Goal: Find specific page/section: Find specific page/section

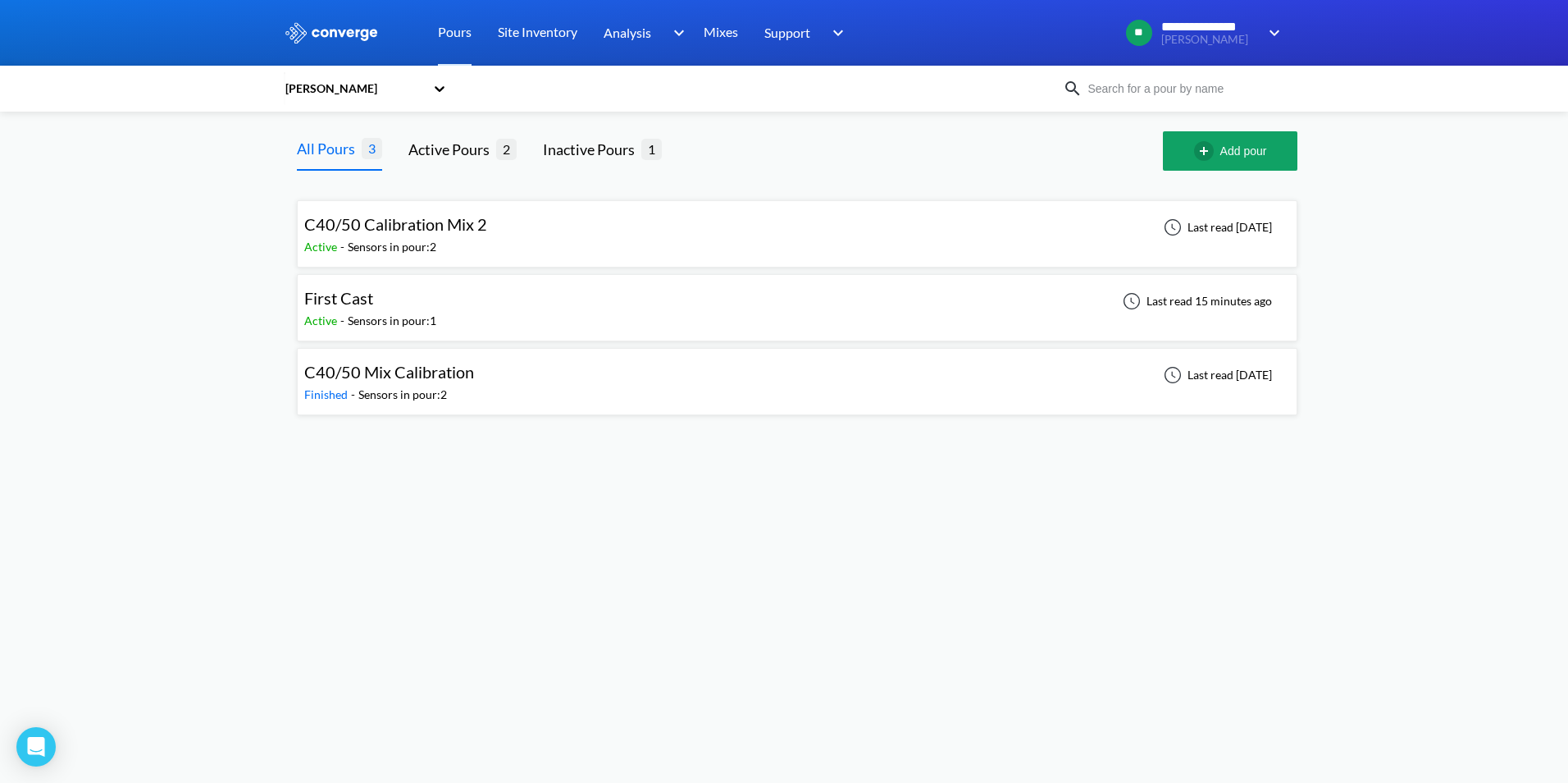
click at [442, 87] on icon at bounding box center [440, 89] width 10 height 5
click at [323, 196] on div "[PERSON_NAME]" at bounding box center [366, 195] width 164 height 32
click at [416, 96] on div "[PERSON_NAME]" at bounding box center [354, 88] width 141 height 18
click at [323, 160] on div "[PERSON_NAME]" at bounding box center [366, 164] width 164 height 32
click at [431, 228] on span "[DATE] 3No. HLPI pour" at bounding box center [387, 224] width 166 height 20
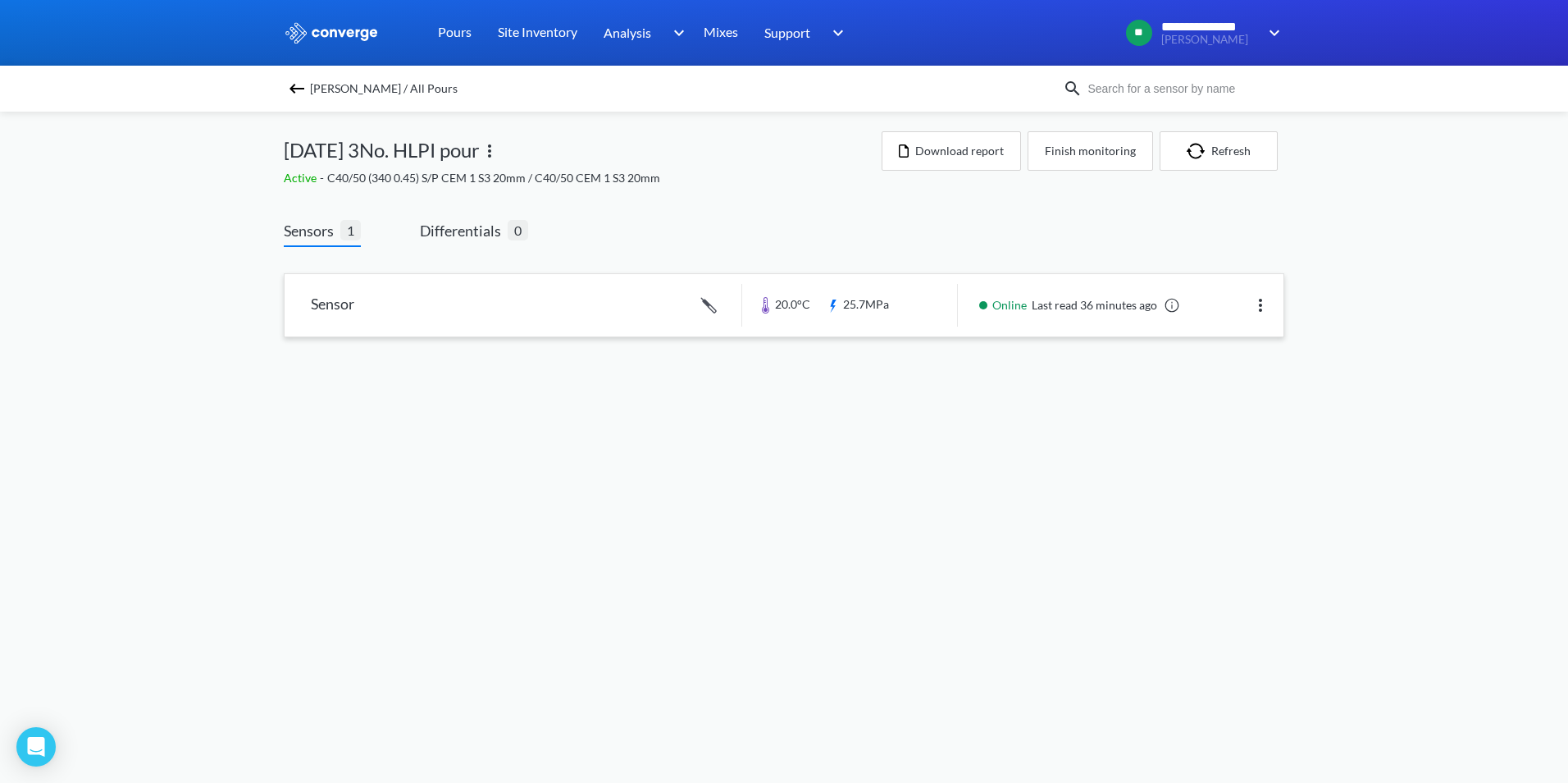
click at [846, 313] on link at bounding box center [784, 305] width 999 height 62
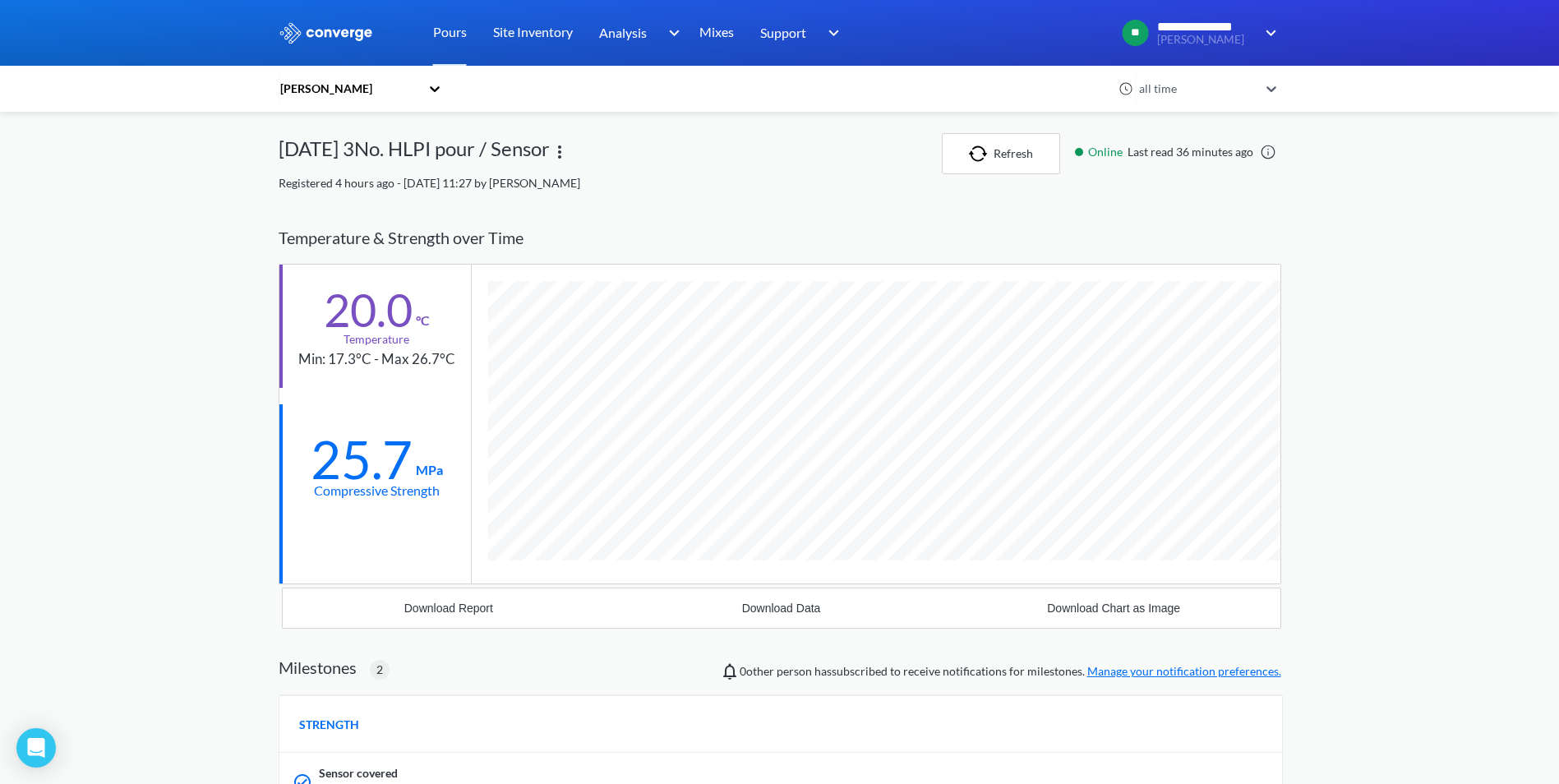
click at [570, 152] on img at bounding box center [560, 152] width 20 height 20
click at [678, 143] on div "29/09/25 3No. HLPI pour / Sensor Edit" at bounding box center [610, 153] width 664 height 42
click at [570, 152] on img at bounding box center [560, 152] width 20 height 20
click at [557, 166] on div "Edit" at bounding box center [516, 152] width 106 height 32
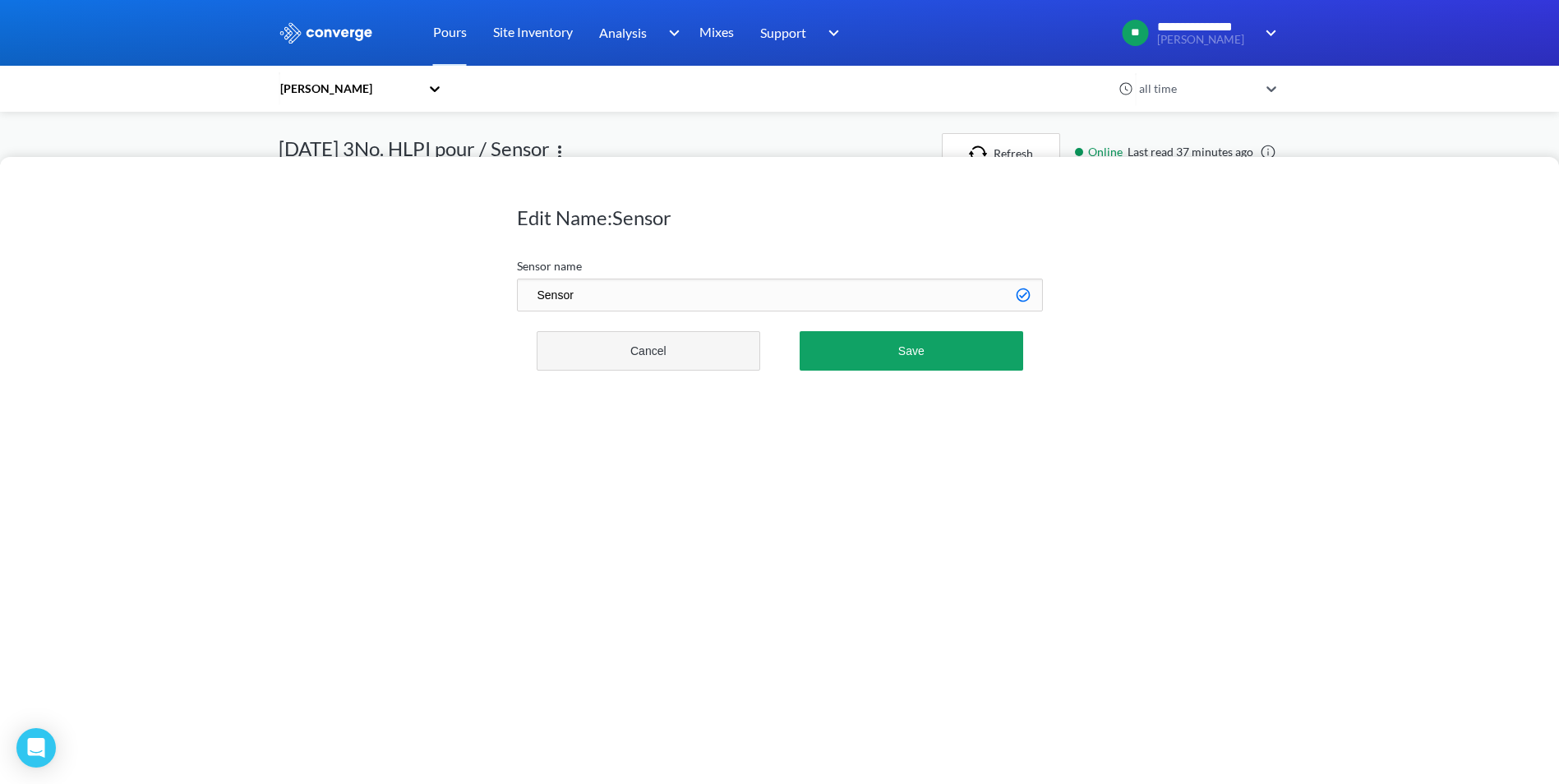
click at [691, 356] on button "Cancel" at bounding box center [649, 351] width 225 height 40
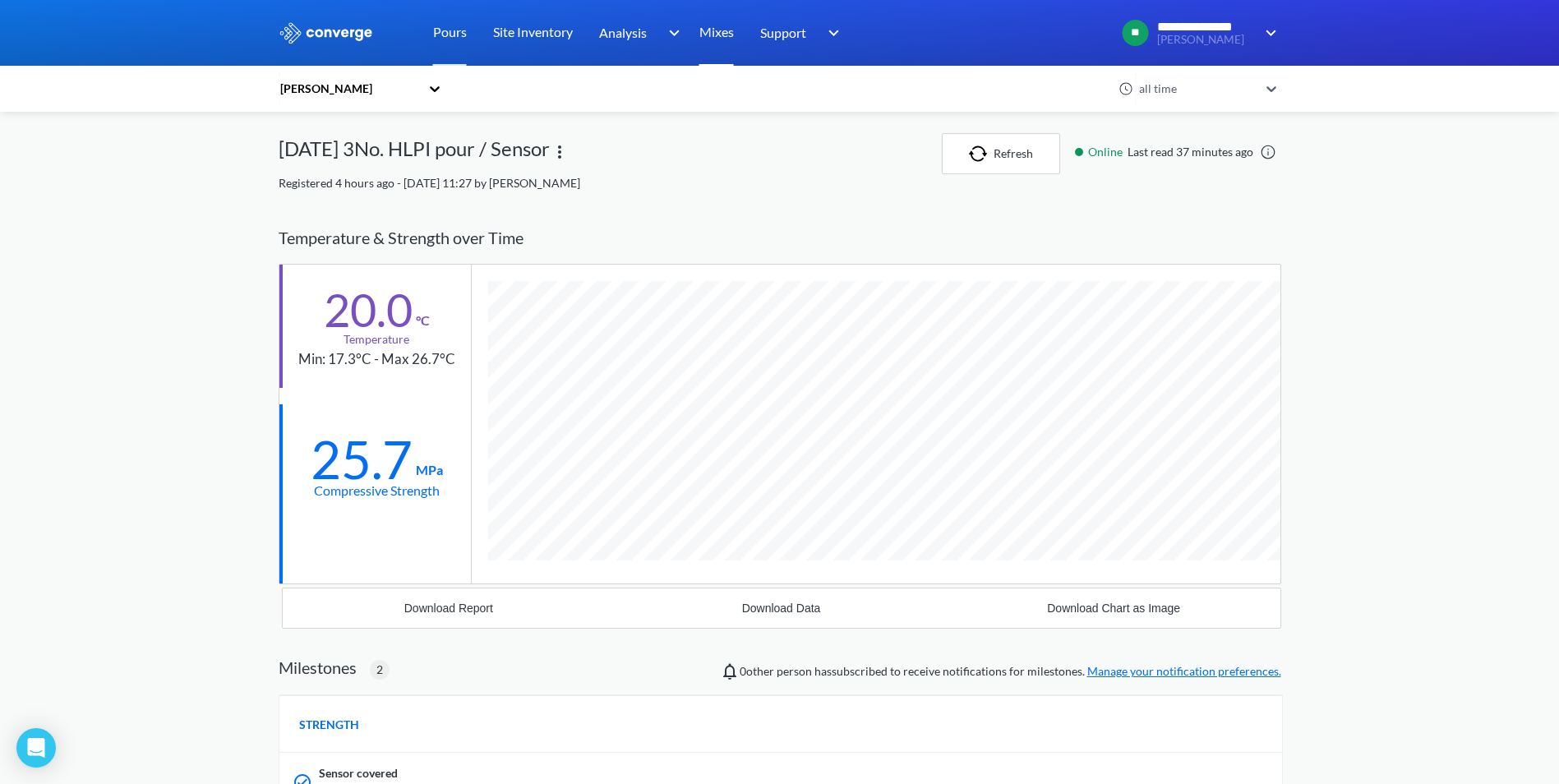
click at [725, 30] on link "Mixes" at bounding box center [717, 32] width 34 height 66
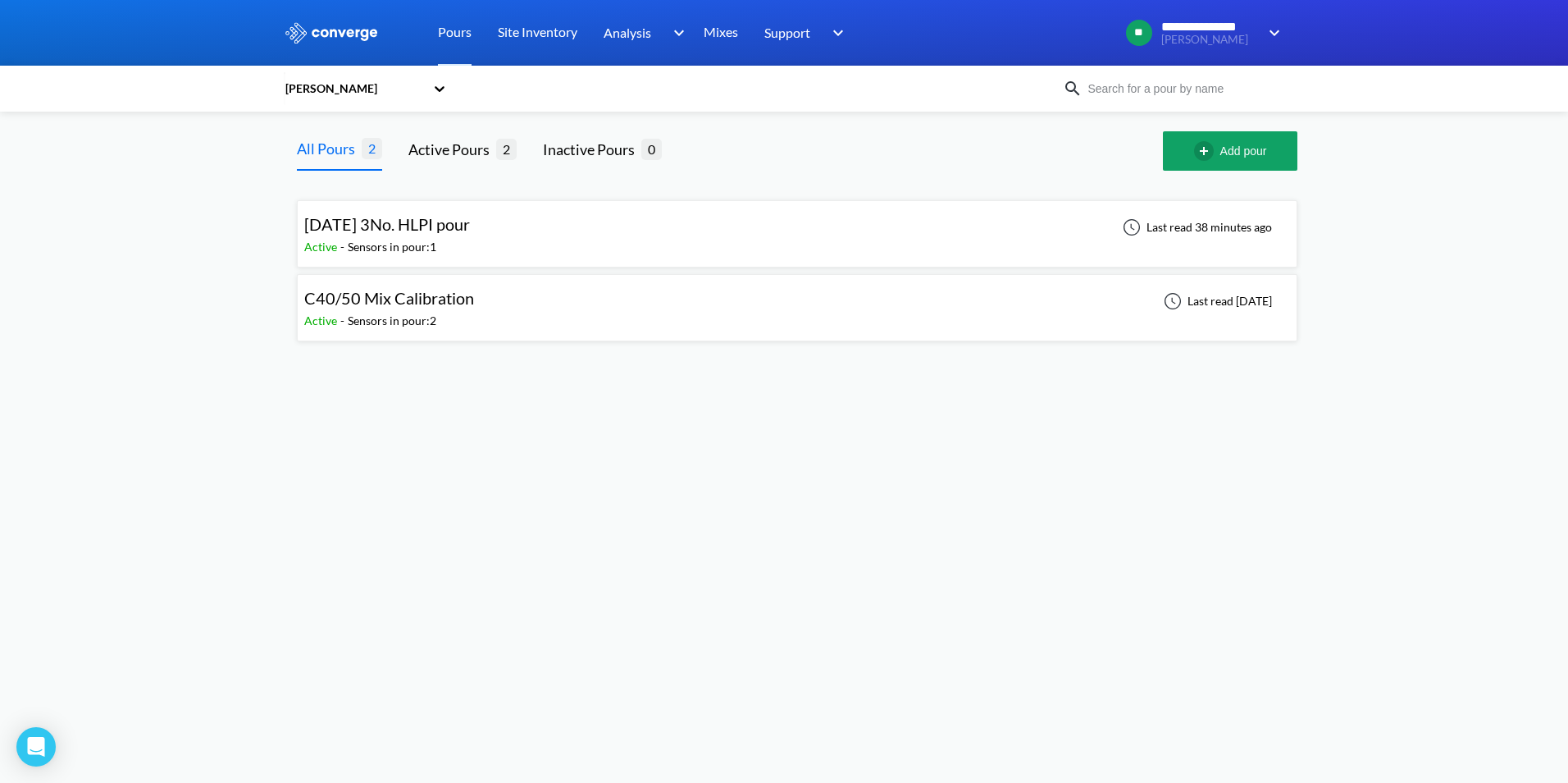
click at [438, 96] on icon at bounding box center [440, 88] width 16 height 16
click at [345, 196] on div "[PERSON_NAME]" at bounding box center [366, 195] width 164 height 32
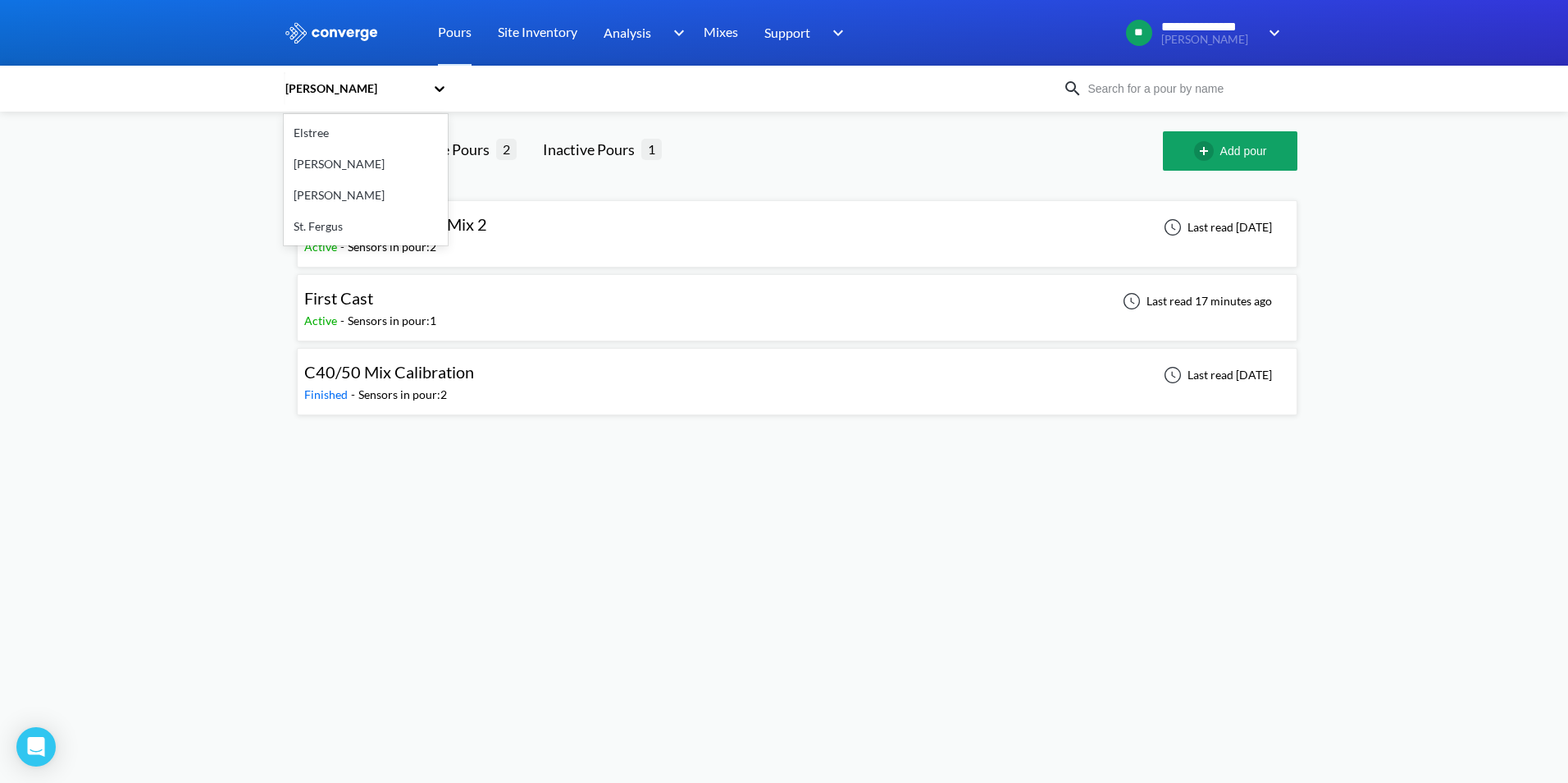
click at [435, 90] on icon at bounding box center [440, 88] width 16 height 16
click at [343, 165] on div "[PERSON_NAME]" at bounding box center [366, 164] width 164 height 32
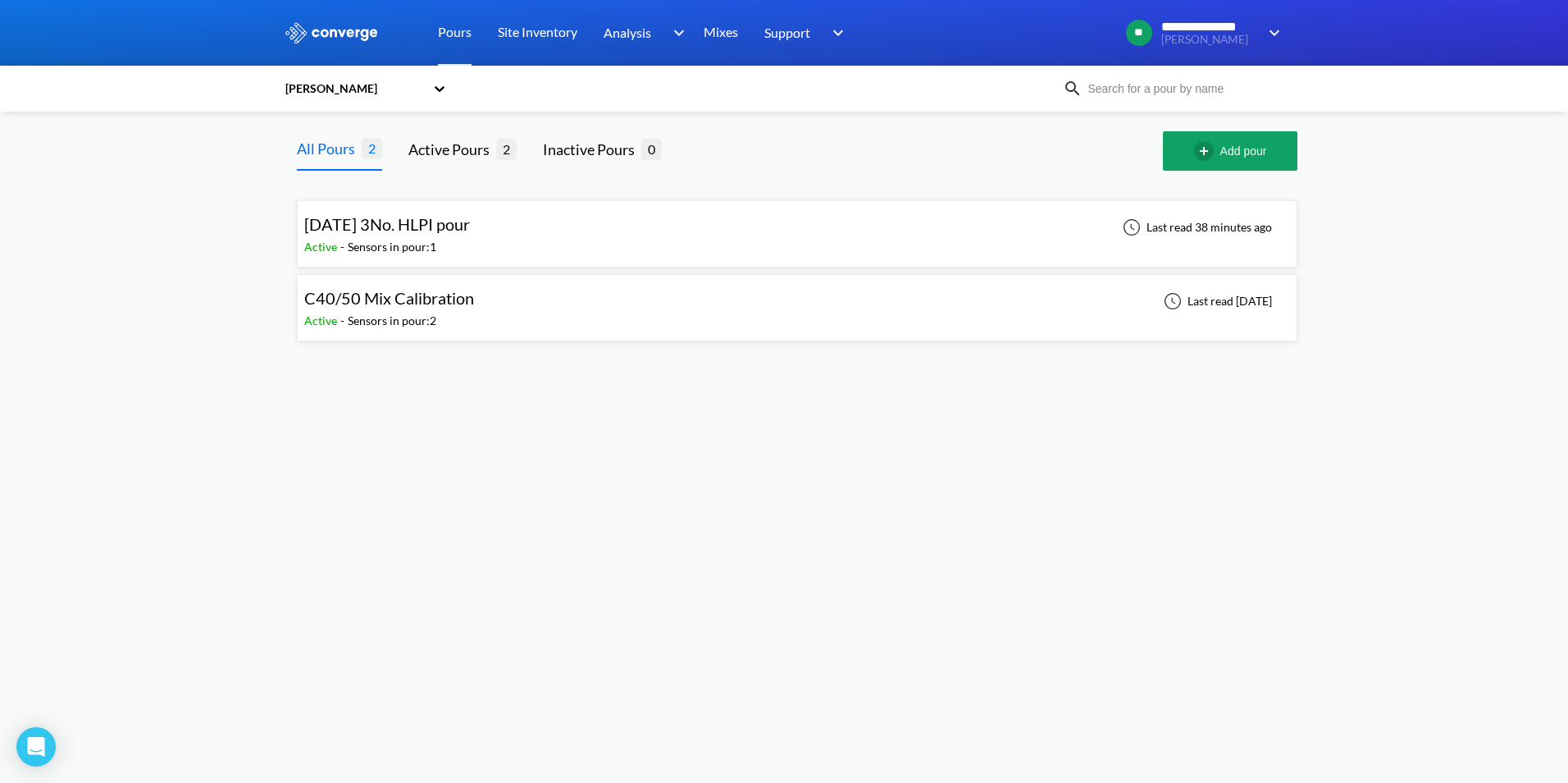
click at [442, 86] on icon at bounding box center [440, 88] width 16 height 16
click at [323, 198] on div "[PERSON_NAME]" at bounding box center [366, 195] width 164 height 32
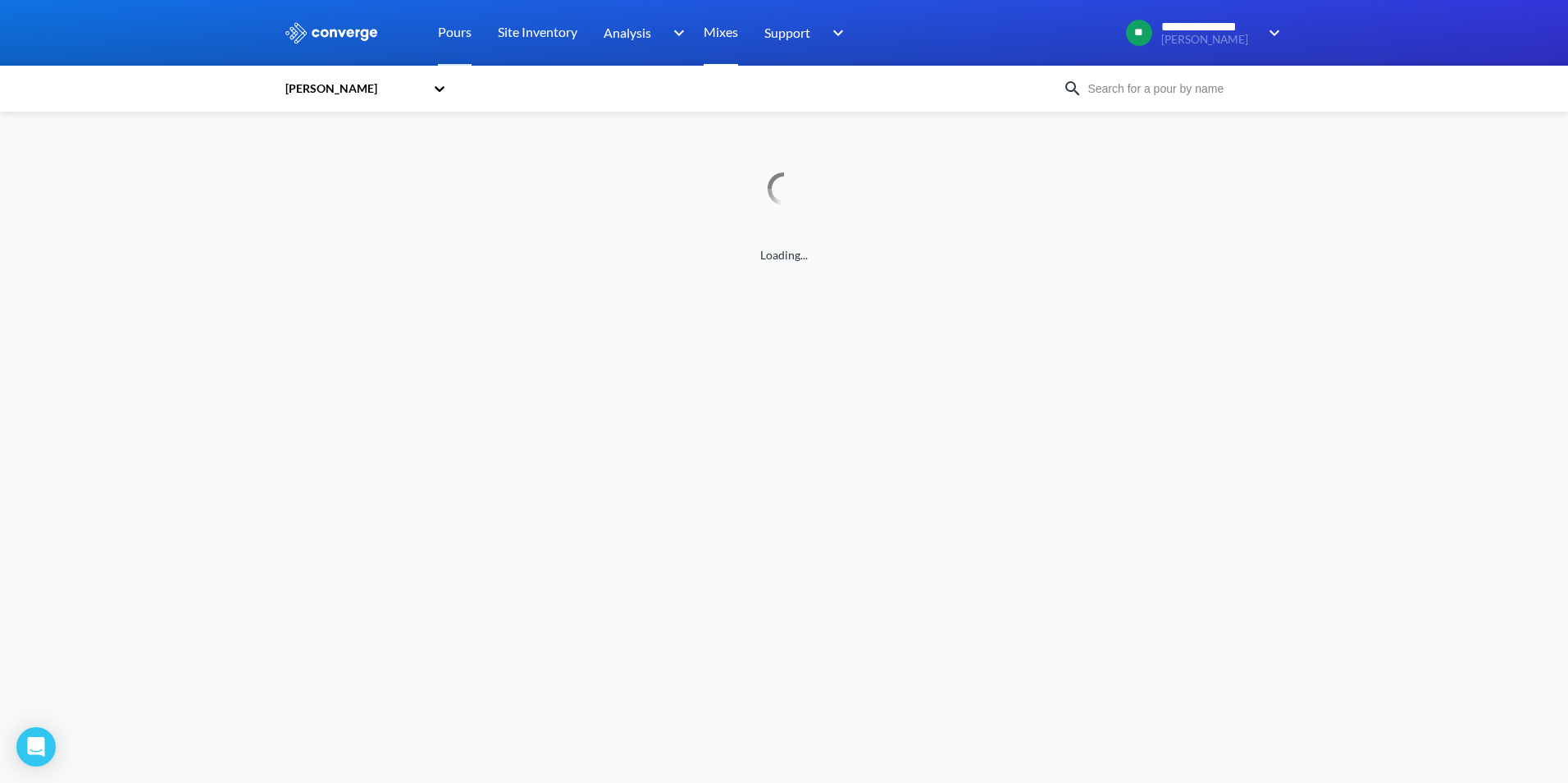
click at [719, 39] on link "Mixes" at bounding box center [721, 32] width 34 height 66
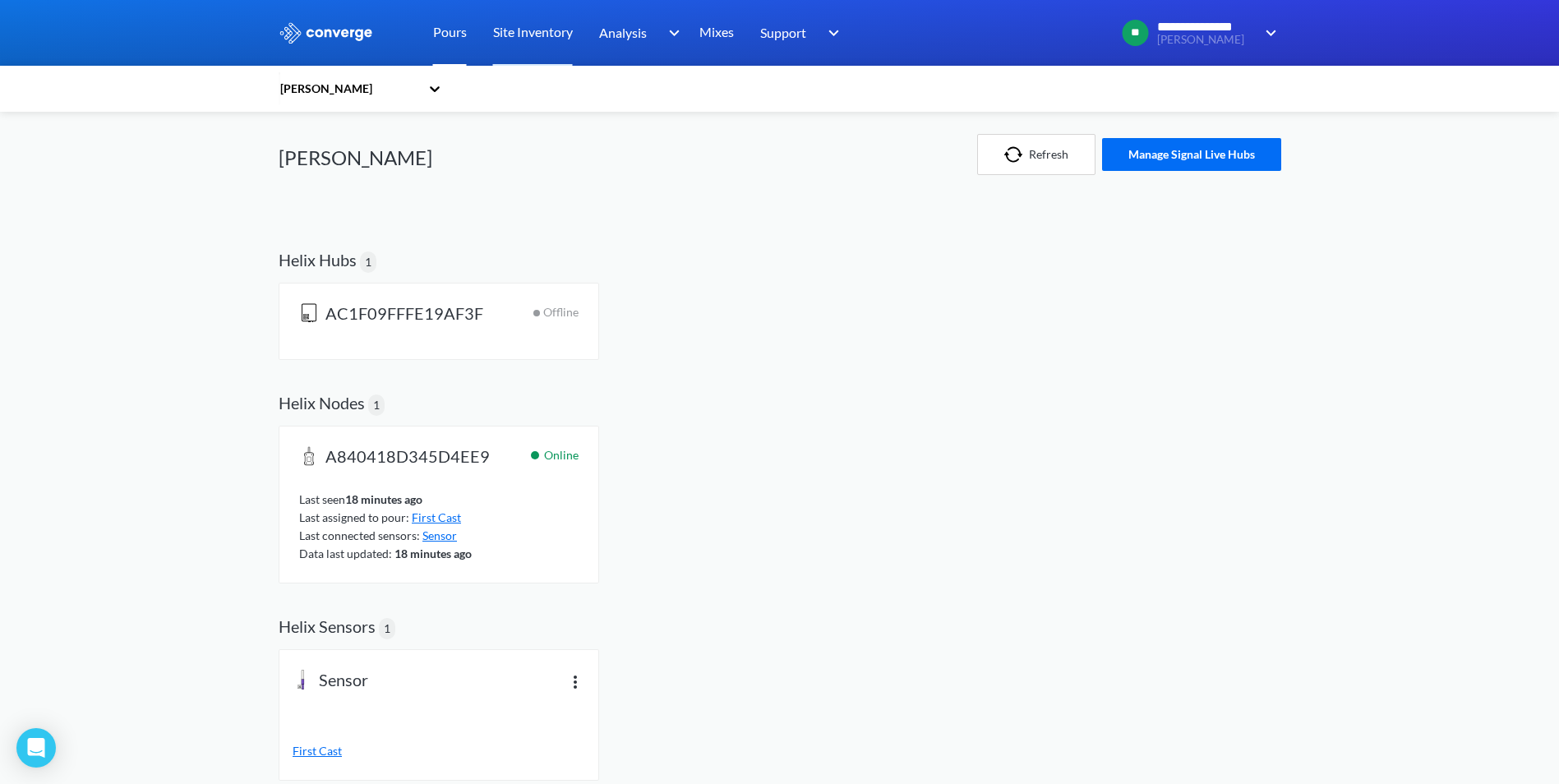
click at [456, 32] on link "Pours" at bounding box center [450, 32] width 33 height 66
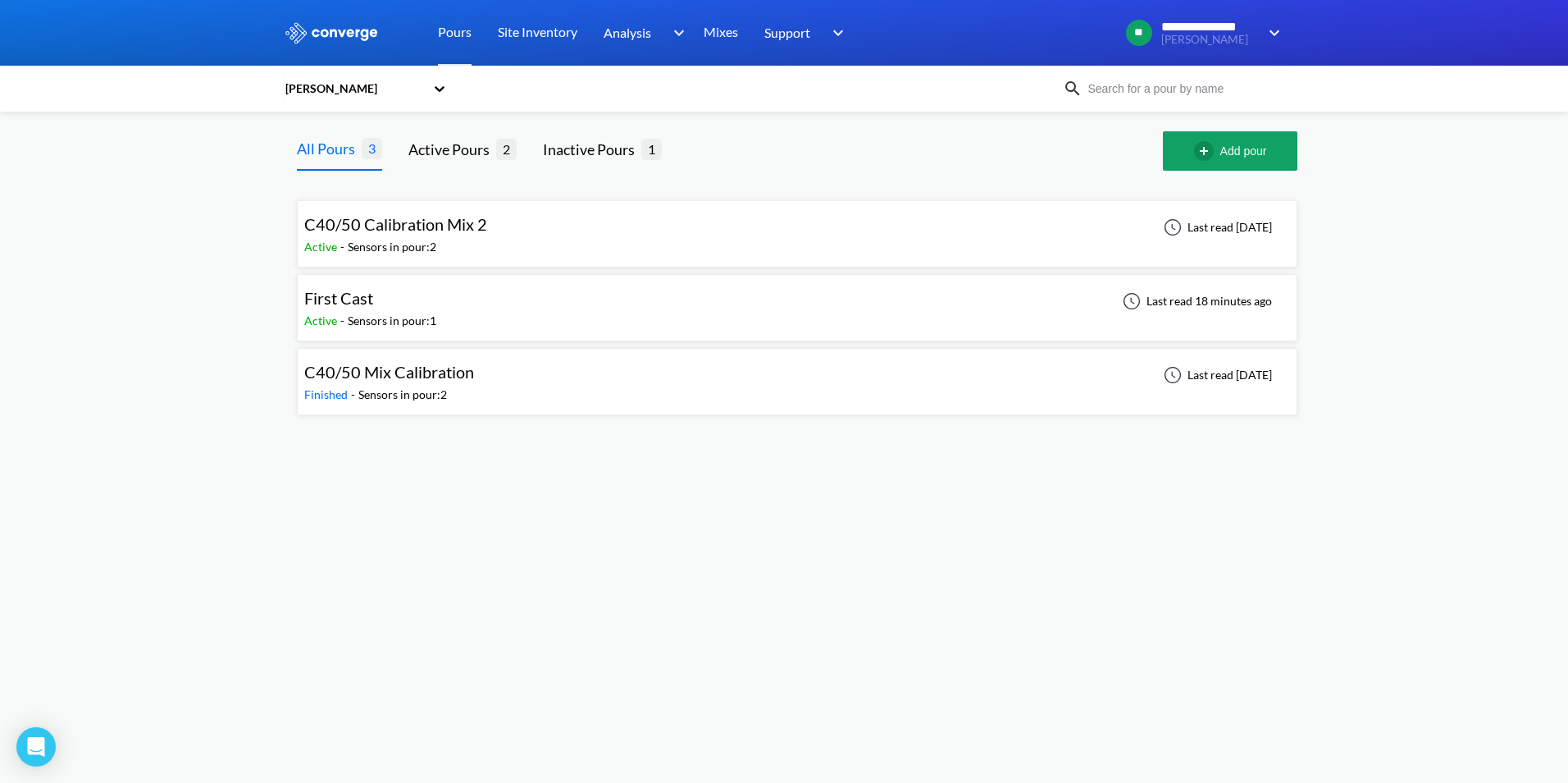
click at [440, 91] on icon at bounding box center [440, 89] width 10 height 5
click at [324, 163] on div "[PERSON_NAME]" at bounding box center [366, 164] width 164 height 32
click at [720, 31] on link "Mixes" at bounding box center [721, 32] width 34 height 66
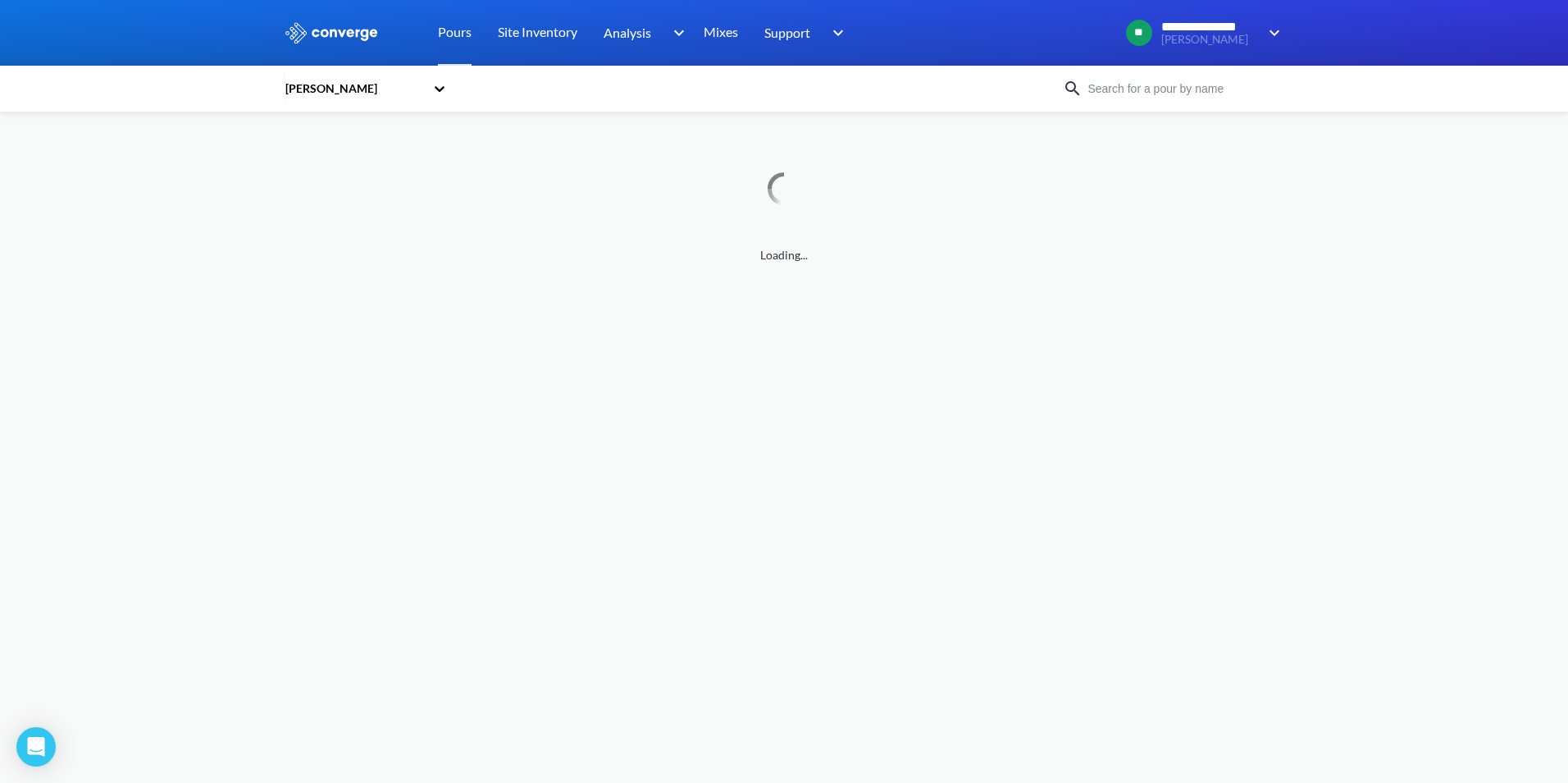
click at [441, 89] on icon at bounding box center [440, 89] width 10 height 5
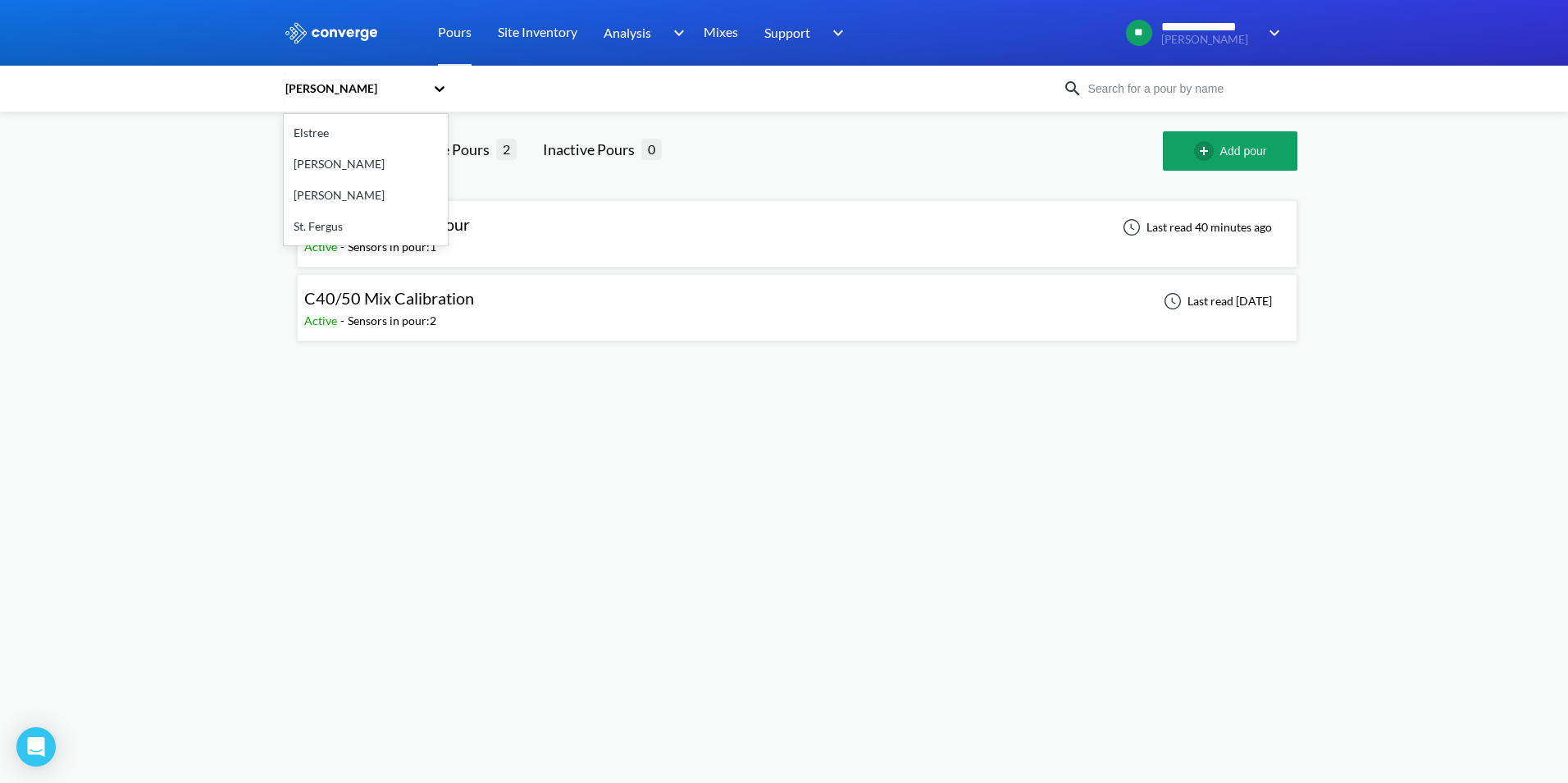
click at [321, 198] on div "[PERSON_NAME]" at bounding box center [366, 195] width 164 height 32
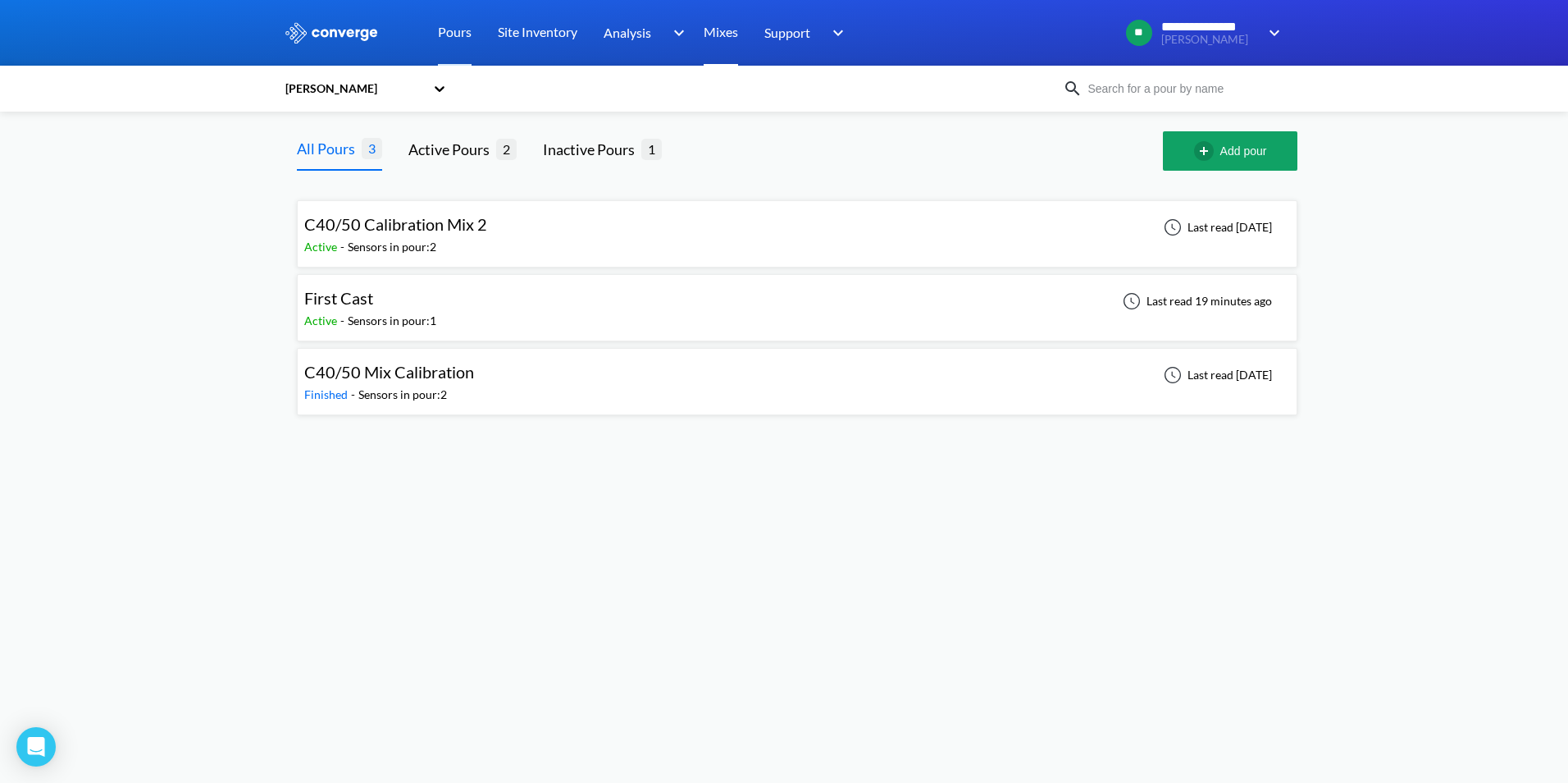
click at [726, 36] on link "Mixes" at bounding box center [721, 32] width 34 height 66
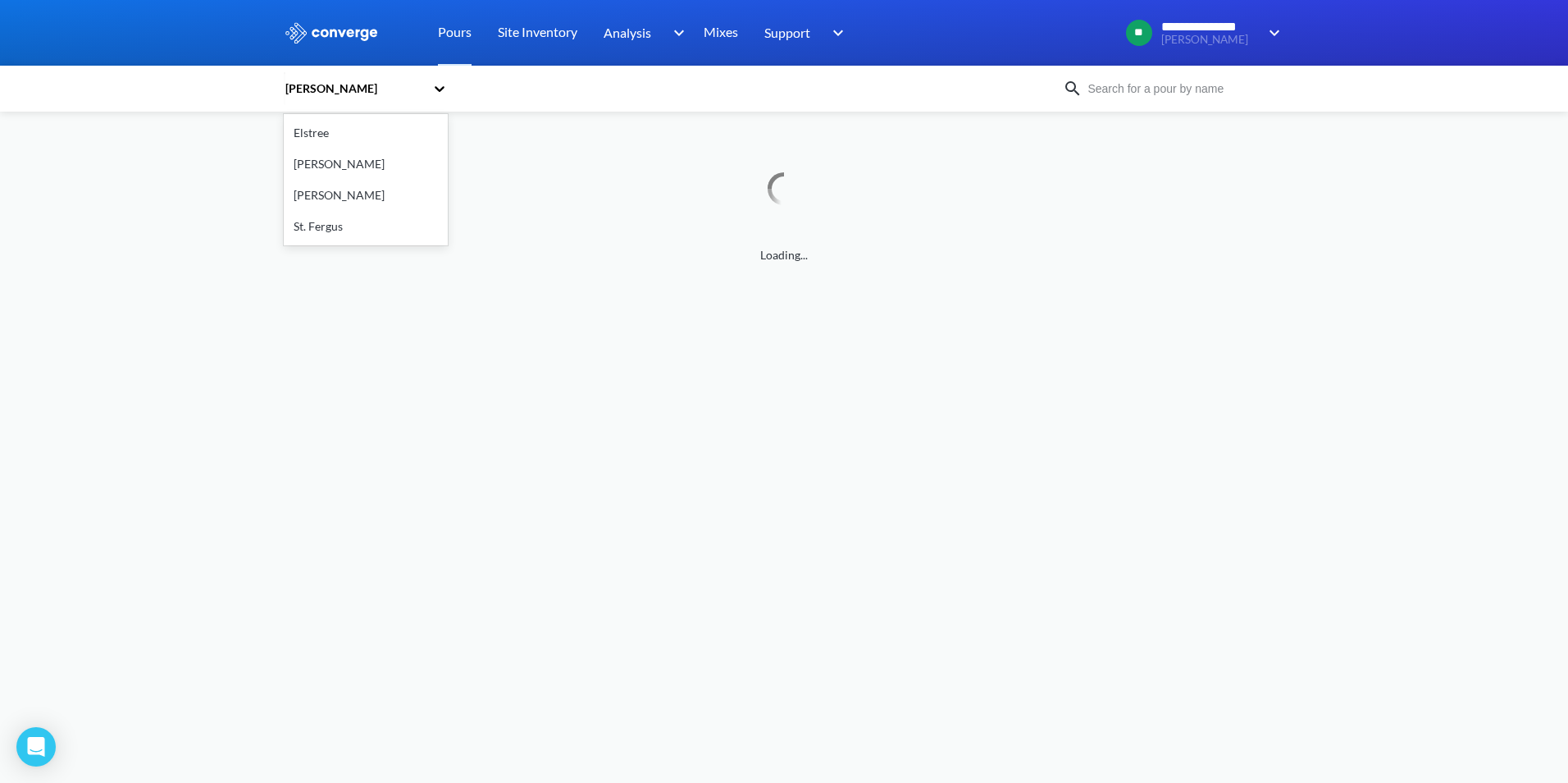
click at [438, 88] on icon at bounding box center [440, 89] width 10 height 5
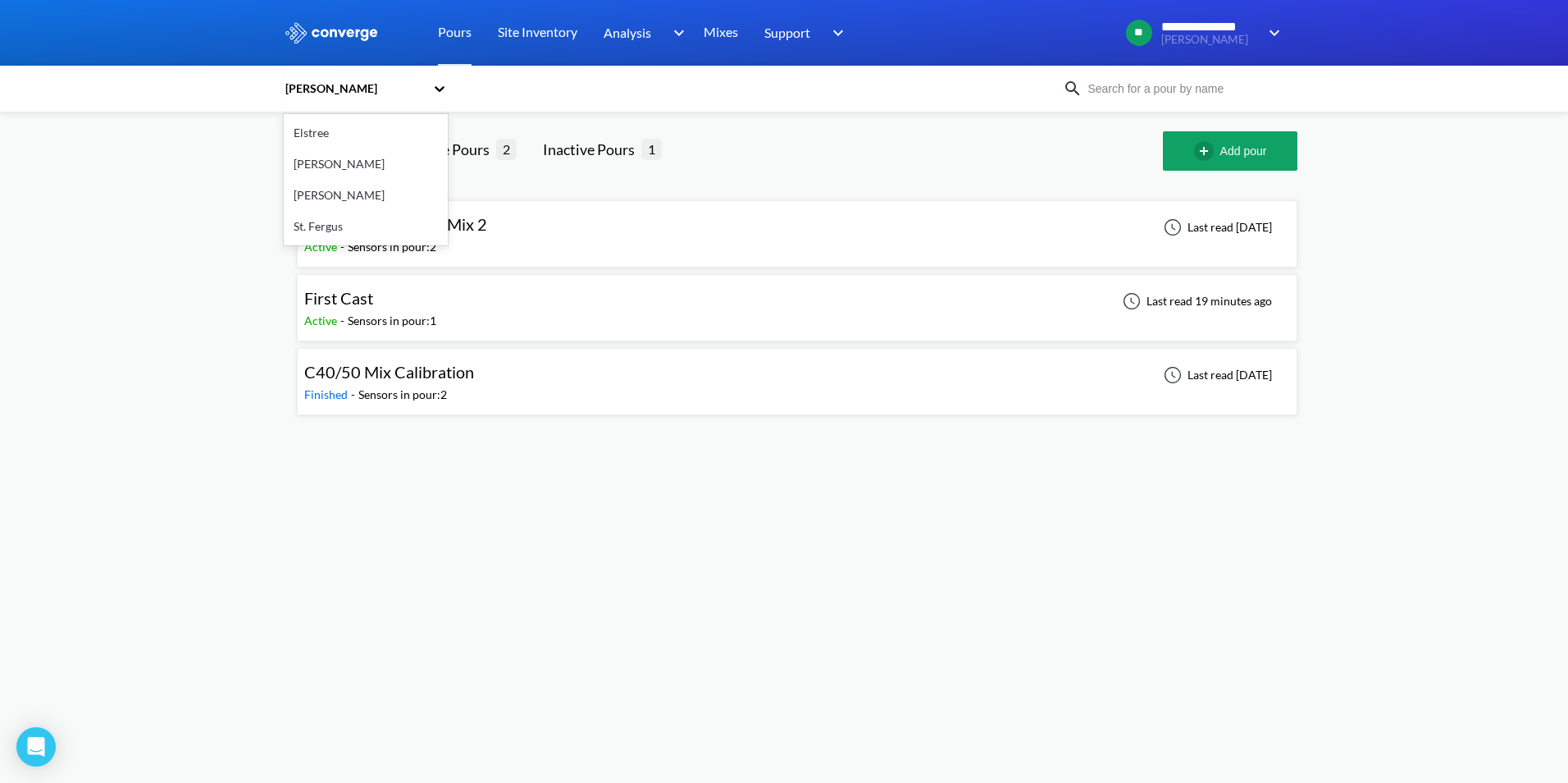
click at [349, 162] on div "[PERSON_NAME]" at bounding box center [366, 164] width 164 height 32
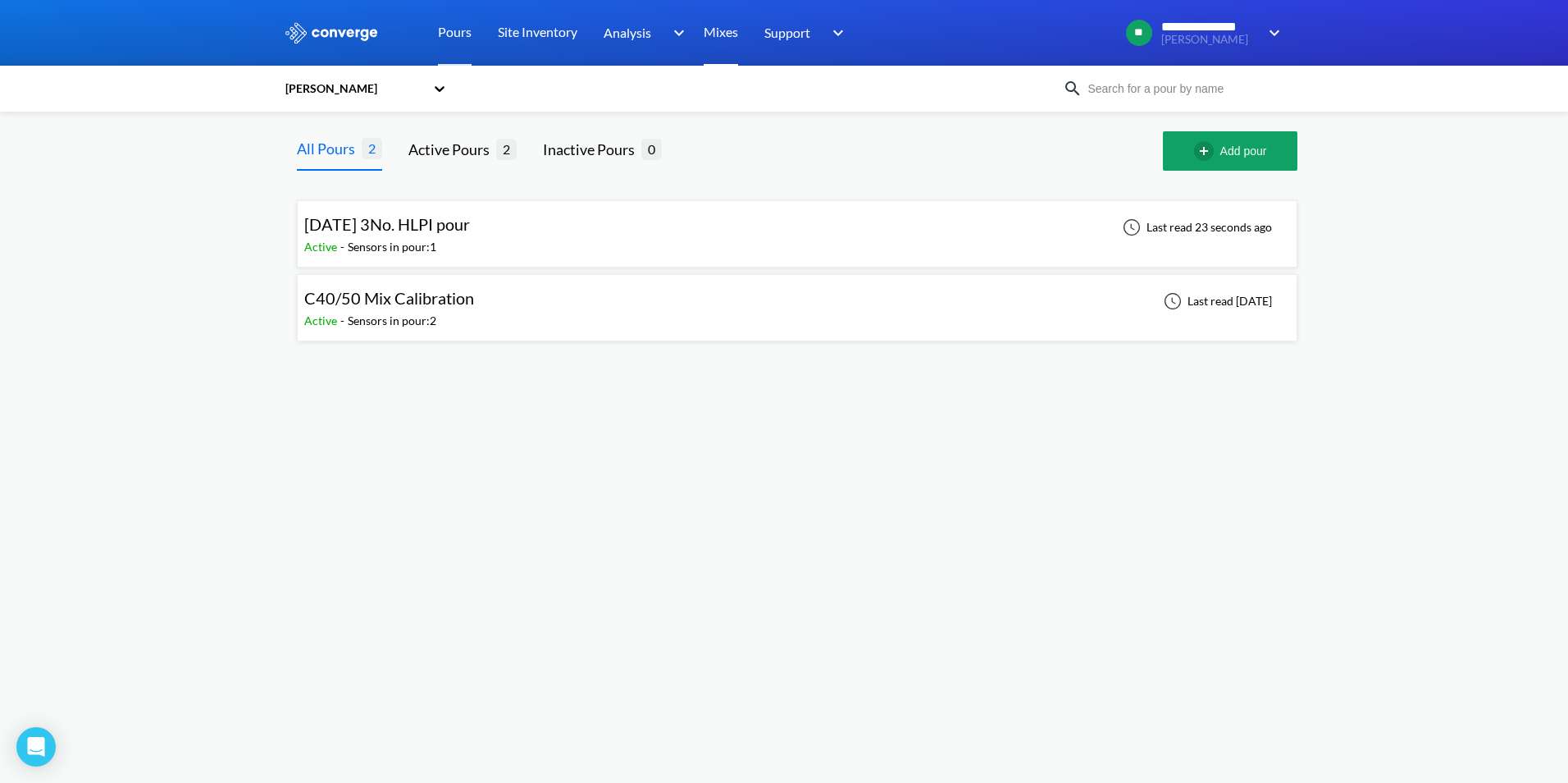
click at [723, 32] on link "Mixes" at bounding box center [721, 32] width 34 height 66
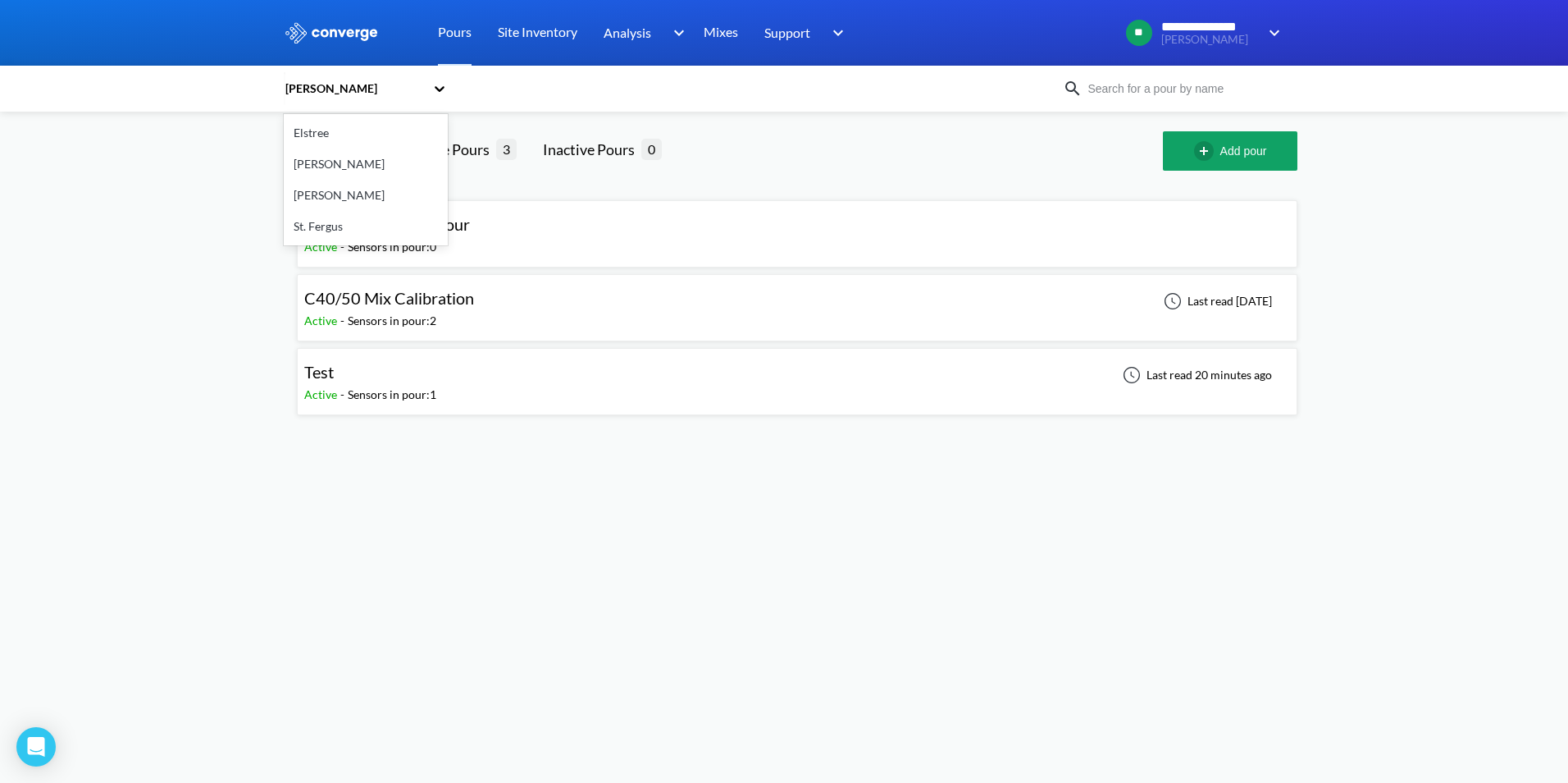
click at [436, 86] on icon at bounding box center [440, 88] width 16 height 16
click at [318, 196] on div "Overton" at bounding box center [366, 195] width 164 height 32
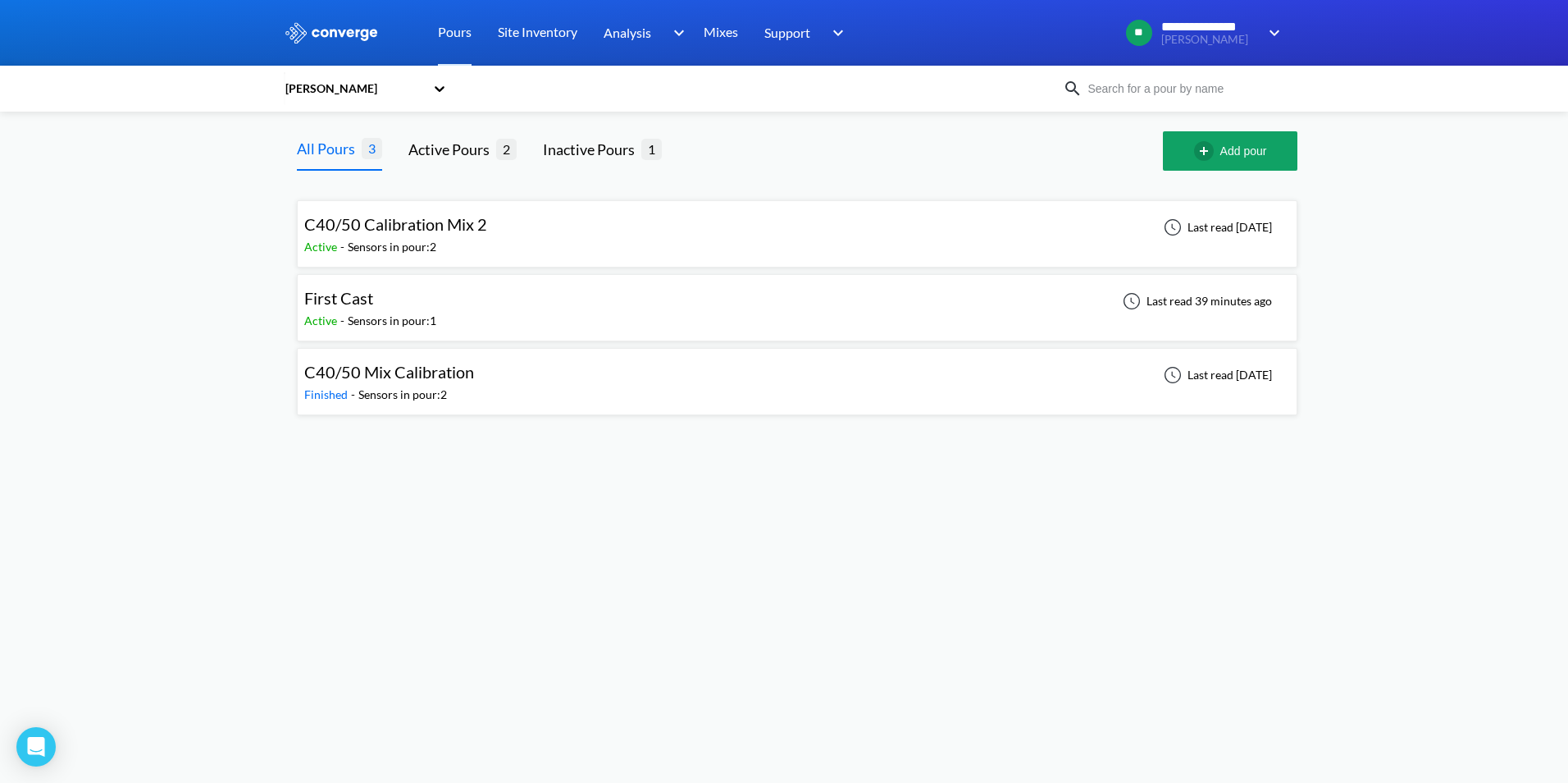
click at [443, 77] on div at bounding box center [440, 88] width 16 height 38
click at [341, 172] on div "[PERSON_NAME]" at bounding box center [366, 164] width 164 height 32
click at [457, 226] on span "[DATE] 3No. HLPI pour" at bounding box center [387, 224] width 166 height 20
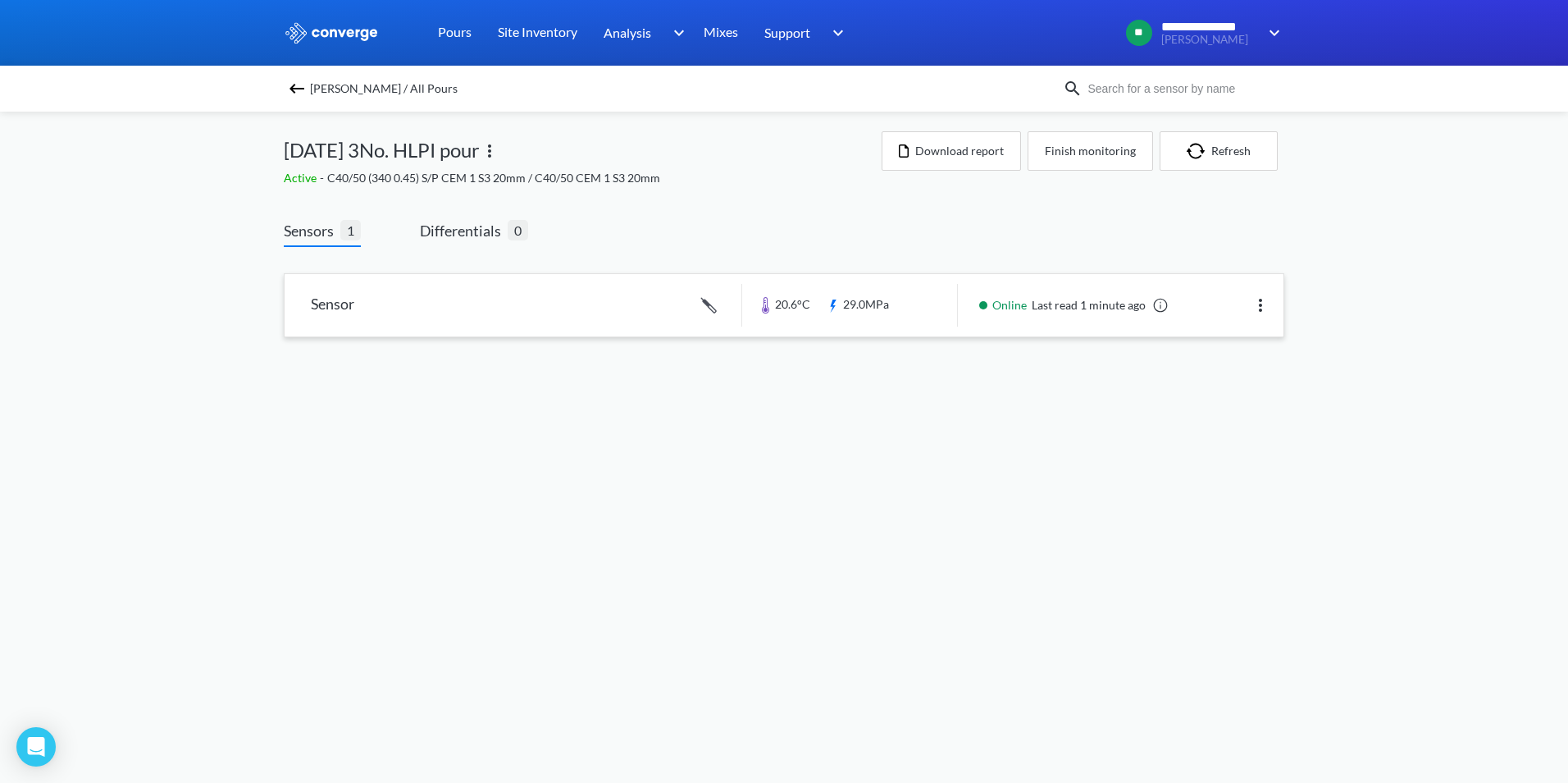
click at [470, 291] on link at bounding box center [784, 305] width 999 height 62
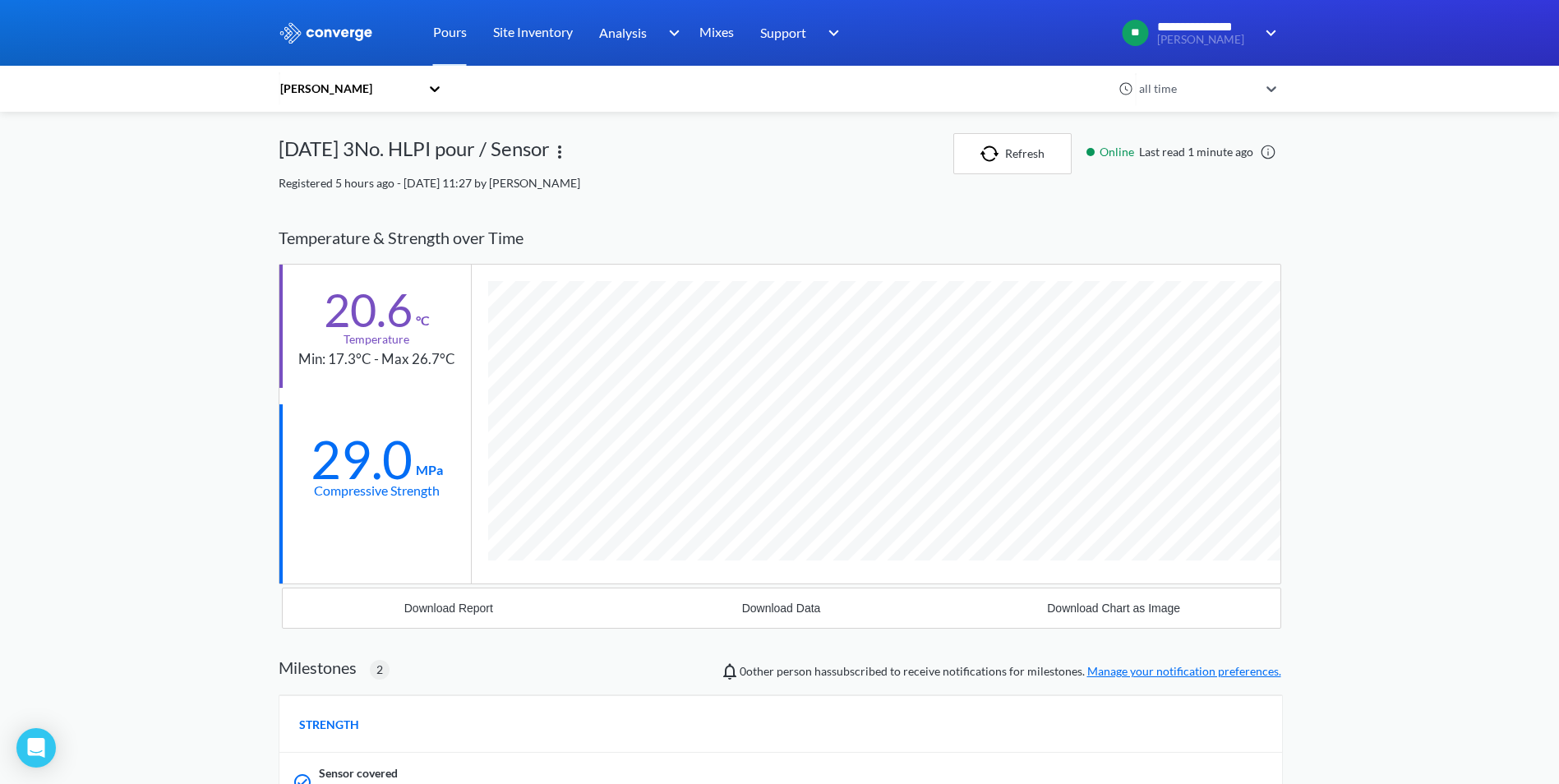
click at [427, 93] on div "[PERSON_NAME]" at bounding box center [353, 88] width 148 height 38
click at [314, 196] on div "[PERSON_NAME]" at bounding box center [361, 195] width 164 height 32
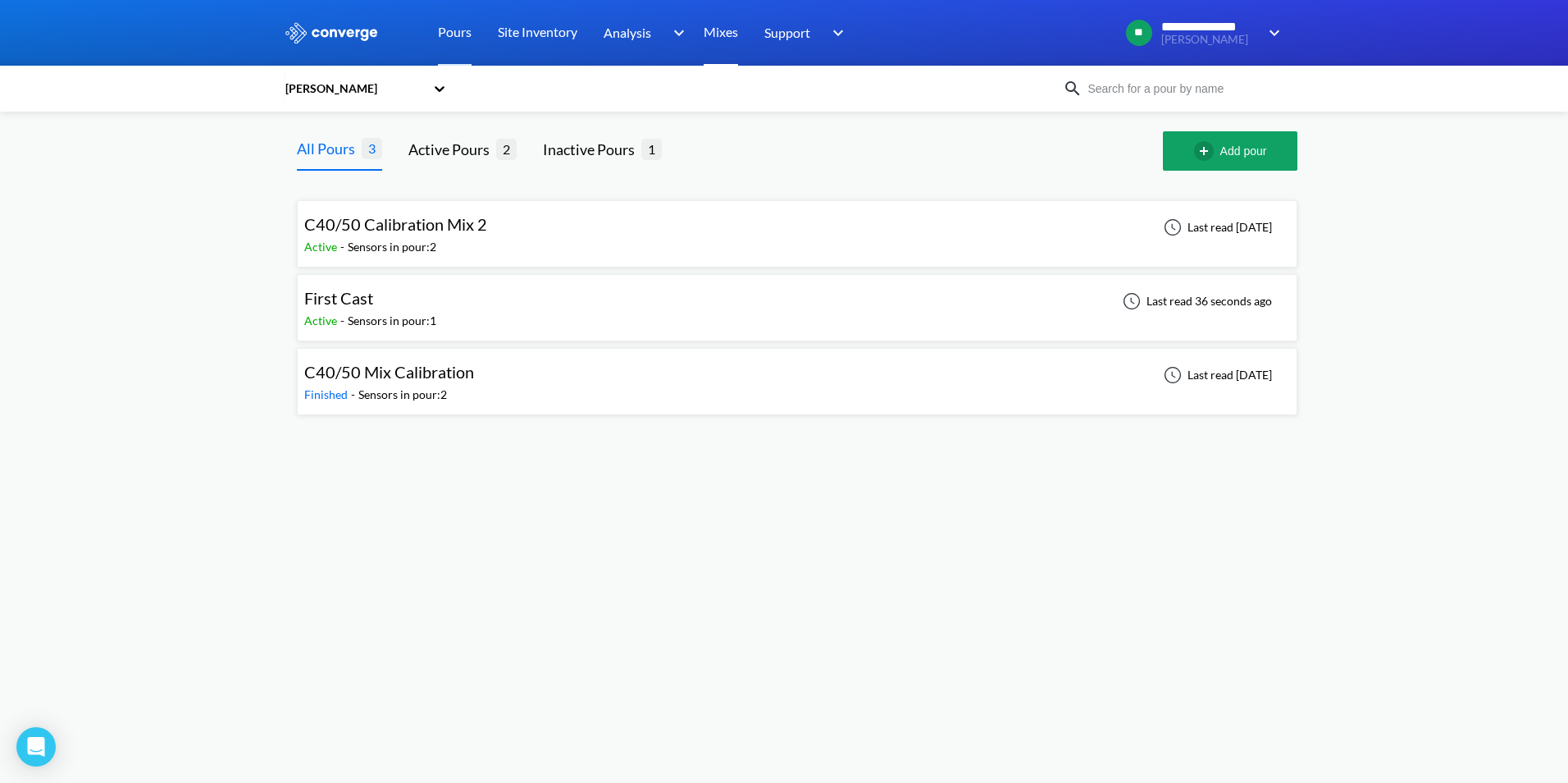
click at [732, 32] on link "Mixes" at bounding box center [721, 32] width 34 height 66
click at [442, 85] on icon at bounding box center [440, 88] width 16 height 16
click at [346, 160] on div "[PERSON_NAME]" at bounding box center [366, 164] width 164 height 32
click at [378, 100] on div "[PERSON_NAME]" at bounding box center [358, 88] width 148 height 38
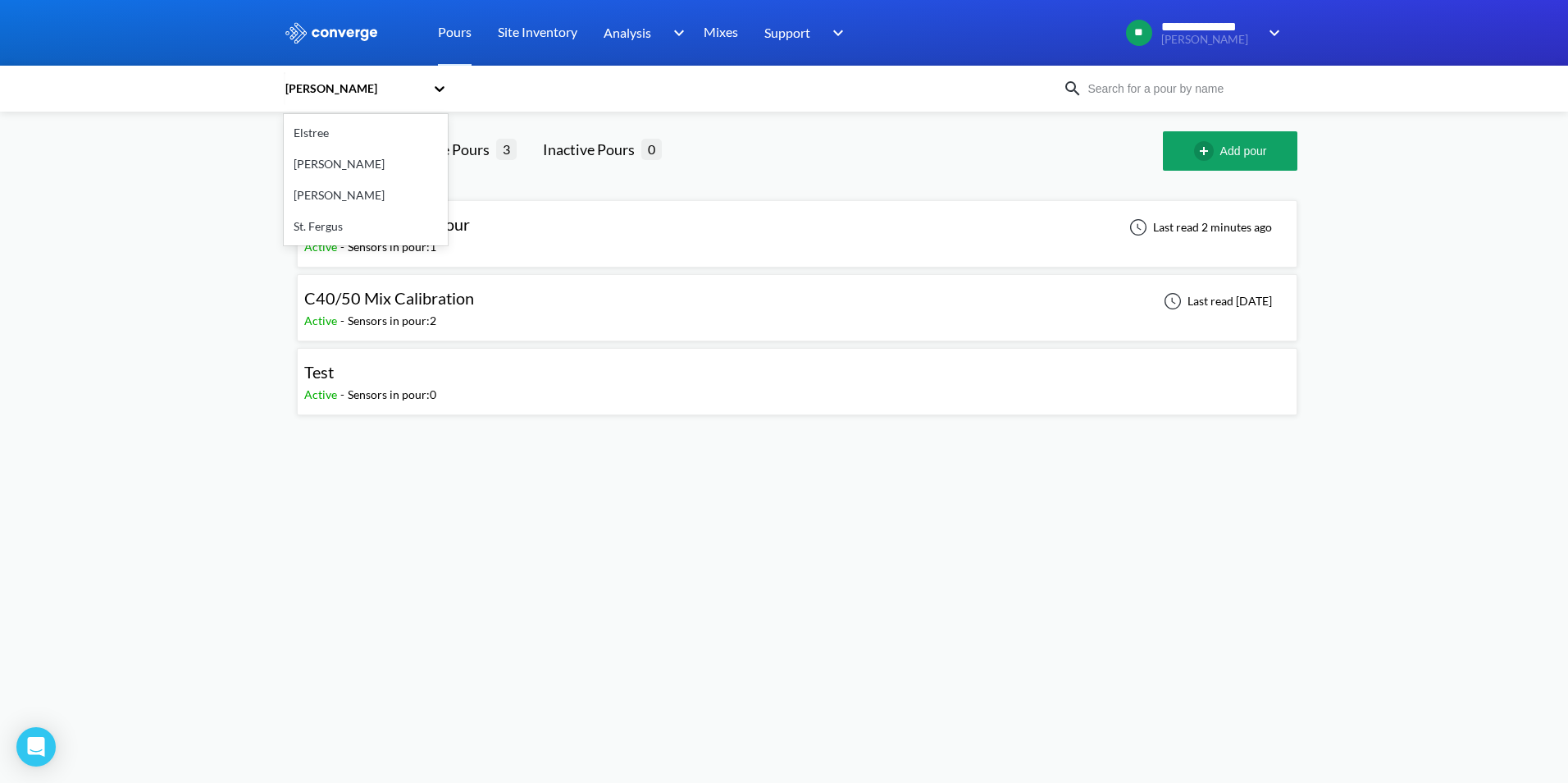
click at [322, 194] on div "[PERSON_NAME]" at bounding box center [366, 195] width 164 height 32
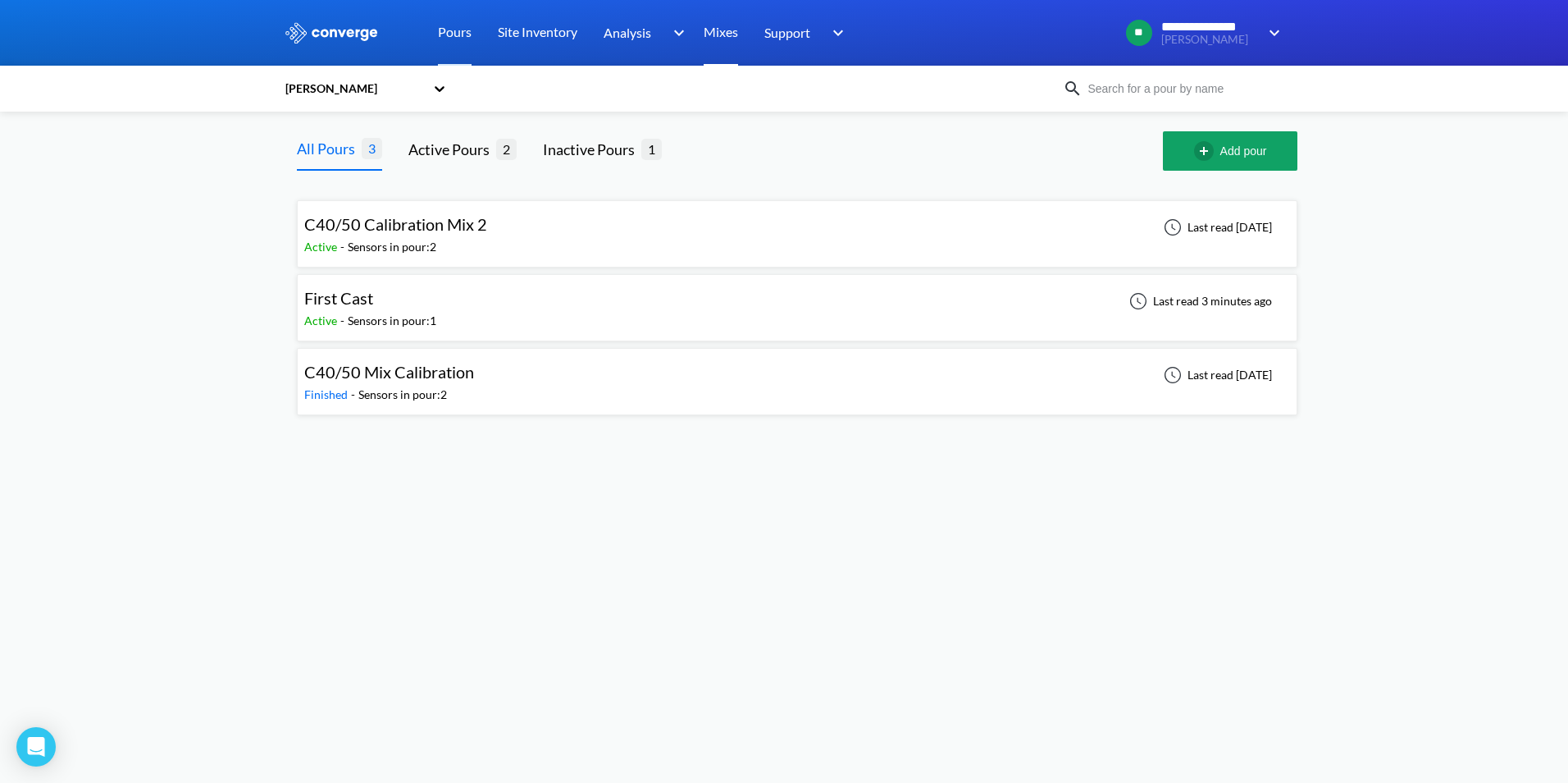
click at [728, 39] on link "Mixes" at bounding box center [721, 32] width 34 height 66
